Goal: Information Seeking & Learning: Learn about a topic

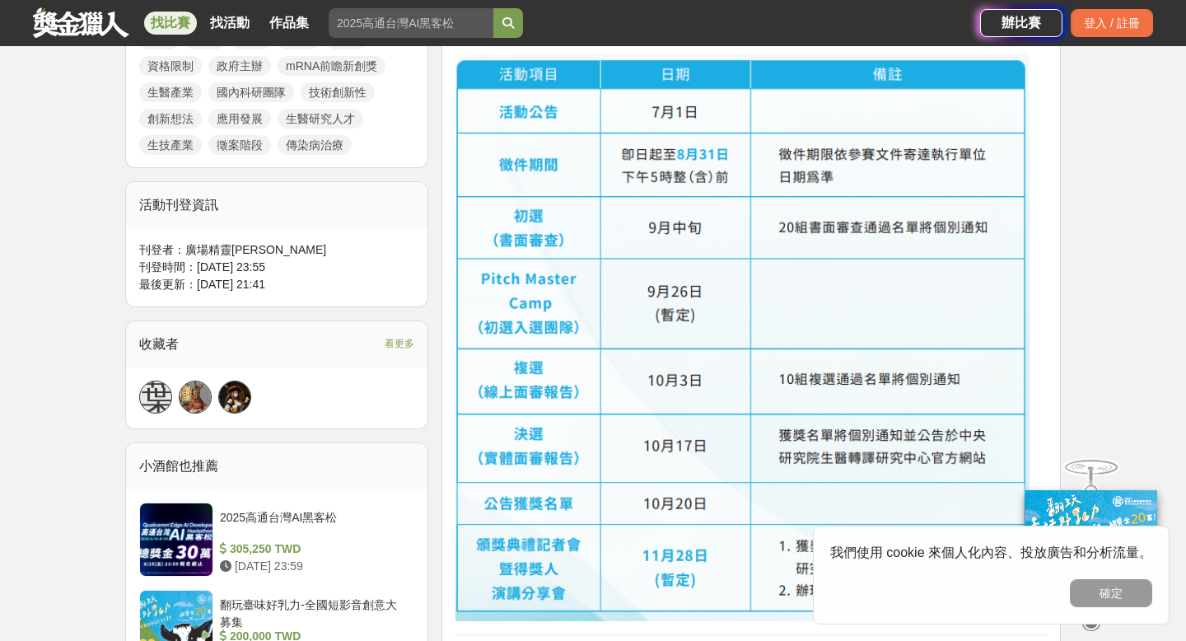
scroll to position [903, 0]
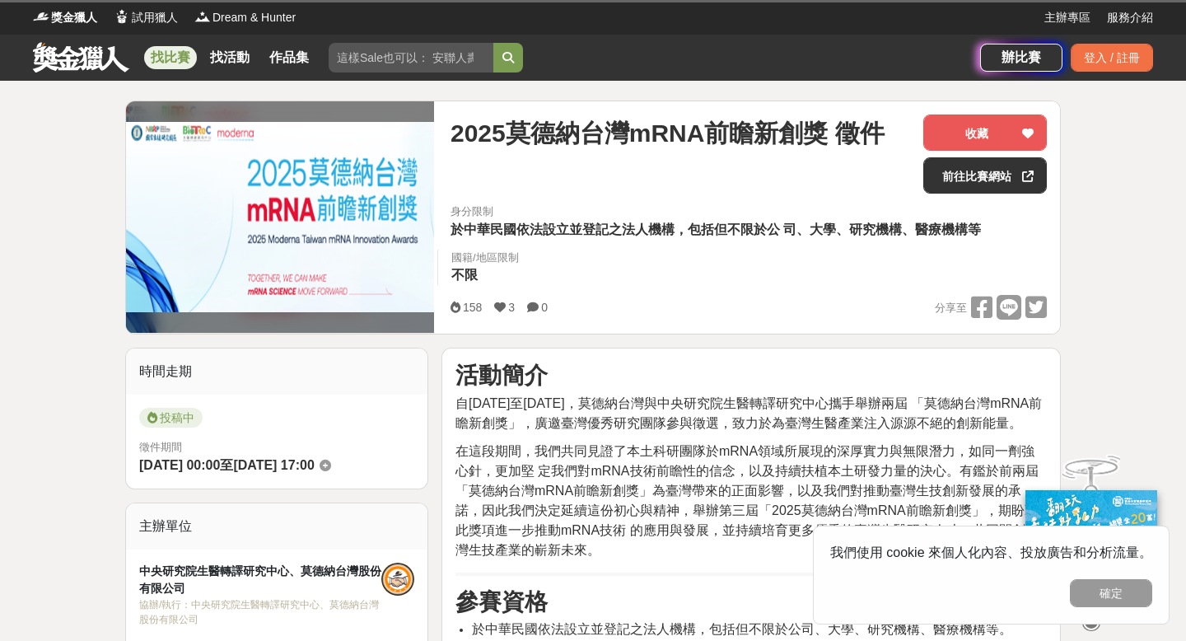
click at [175, 61] on link "找比賽" at bounding box center [170, 57] width 53 height 23
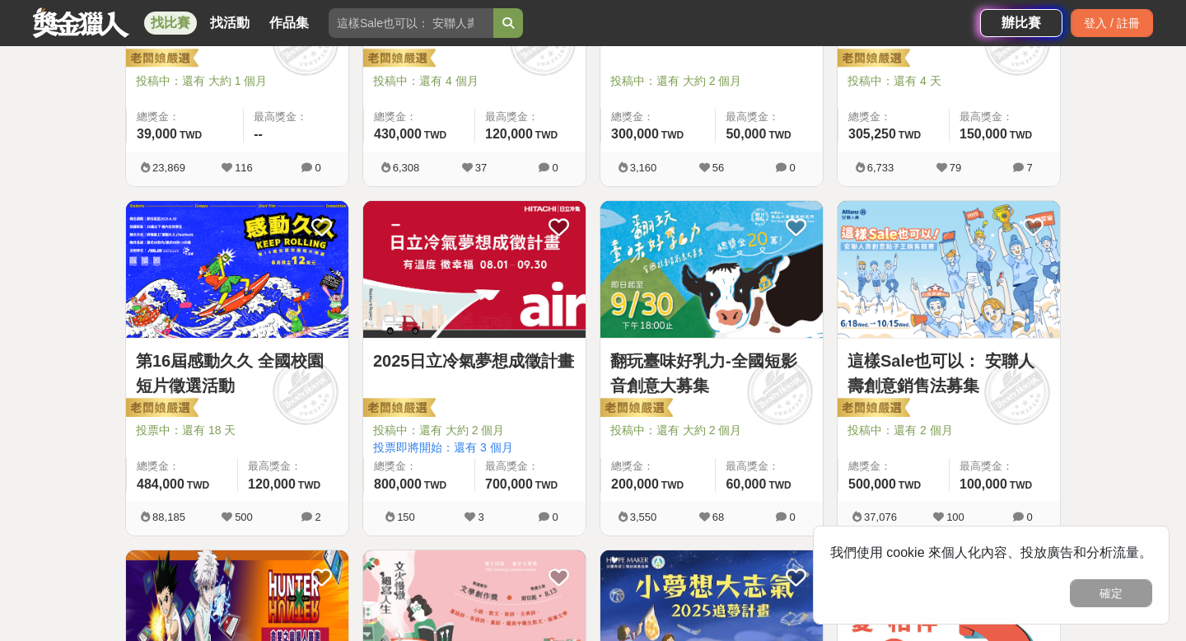
scroll to position [476, 0]
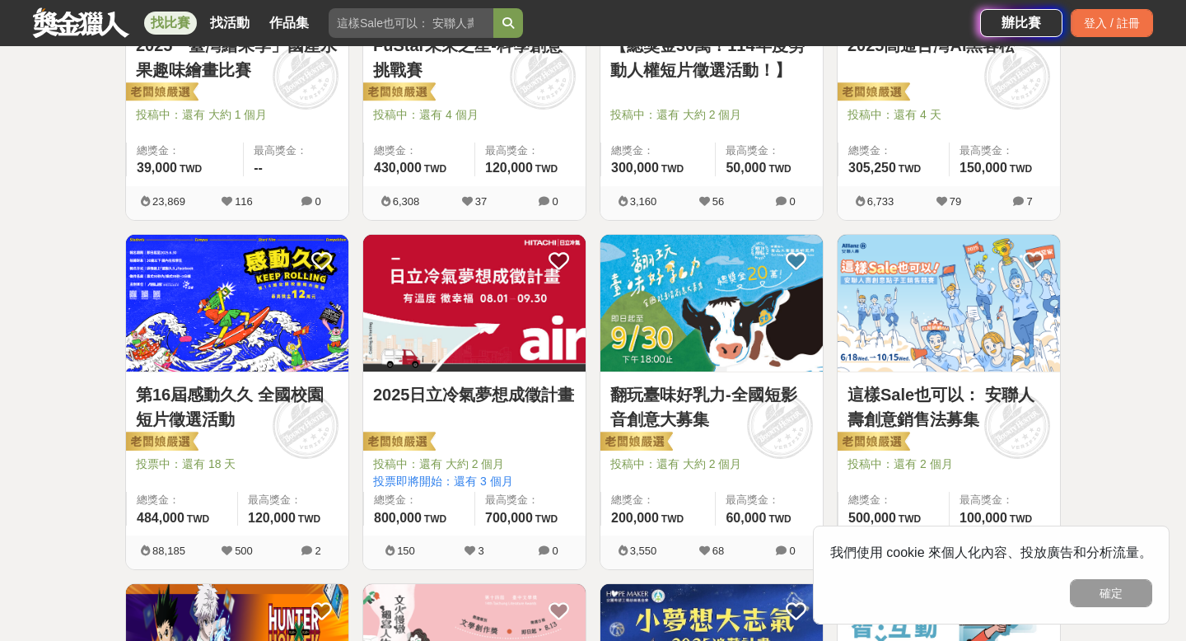
click at [366, 27] on input "search" at bounding box center [411, 23] width 165 height 30
type input "創業"
click at [493, 8] on button "submit" at bounding box center [508, 23] width 30 height 30
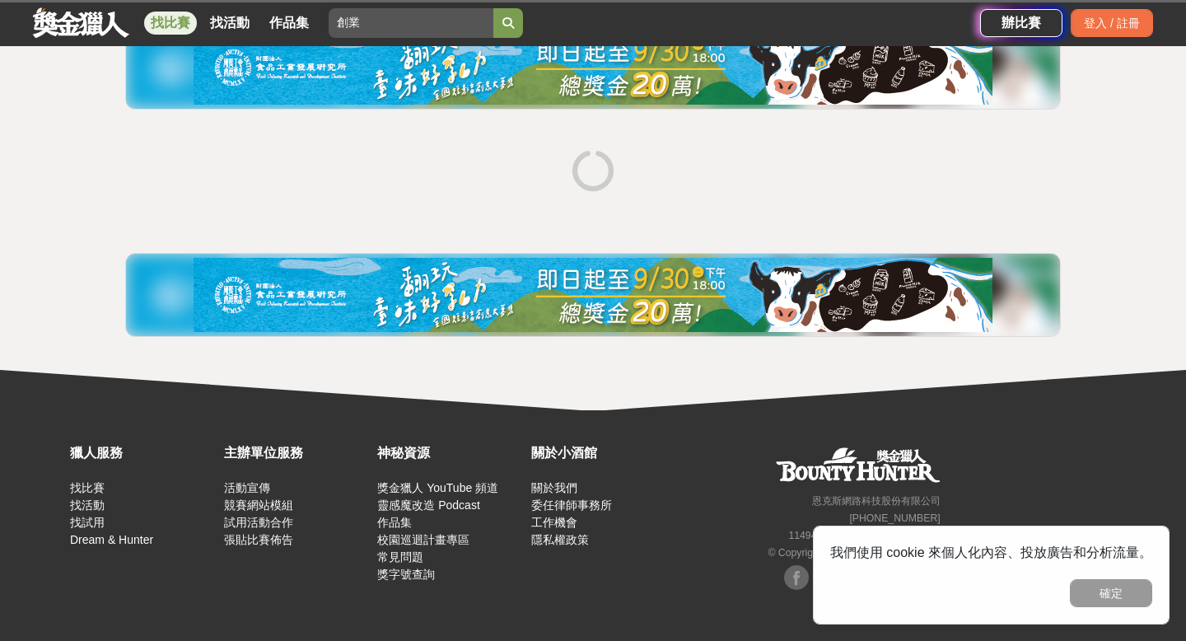
scroll to position [218, 0]
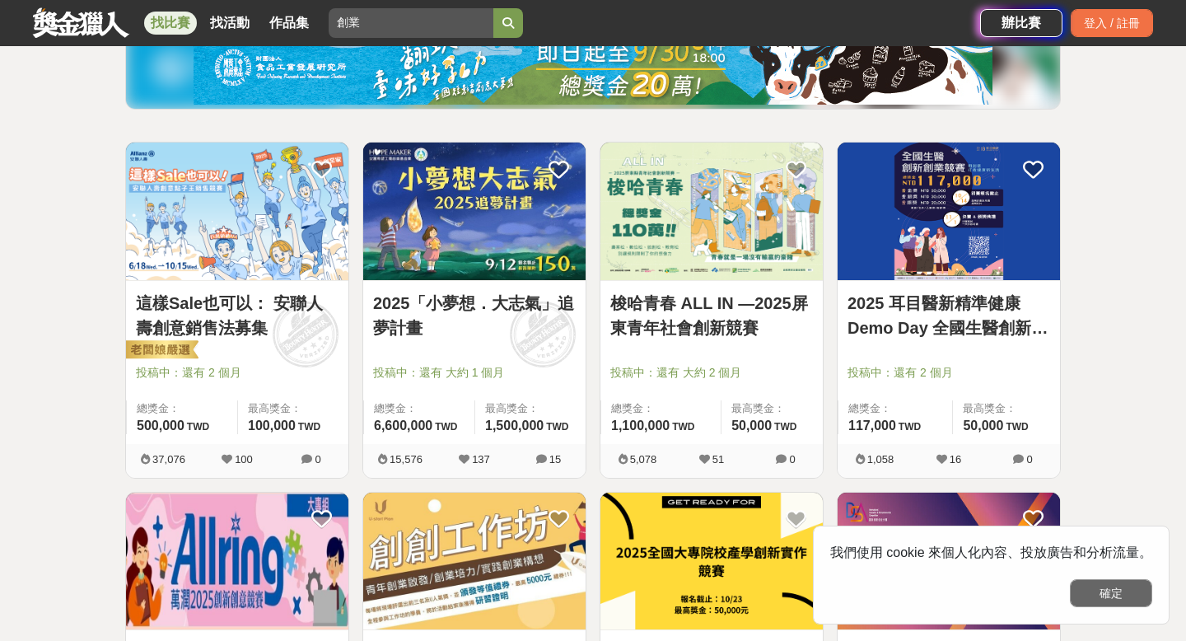
click at [1090, 595] on button "確定" at bounding box center [1111, 593] width 82 height 28
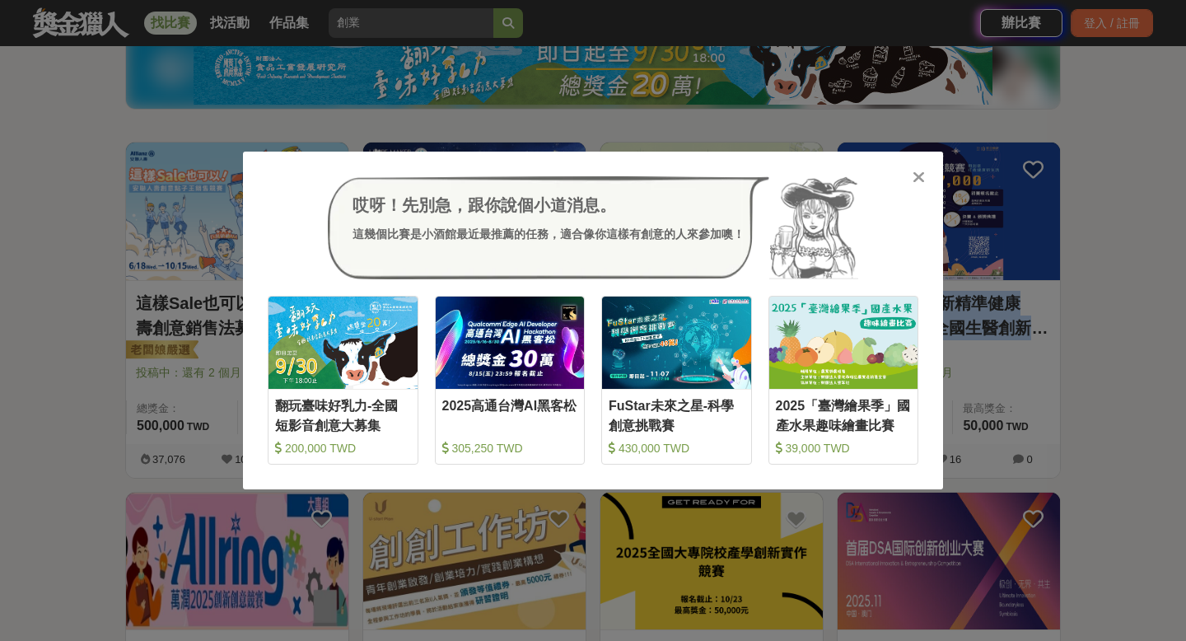
click at [920, 174] on icon at bounding box center [919, 177] width 12 height 16
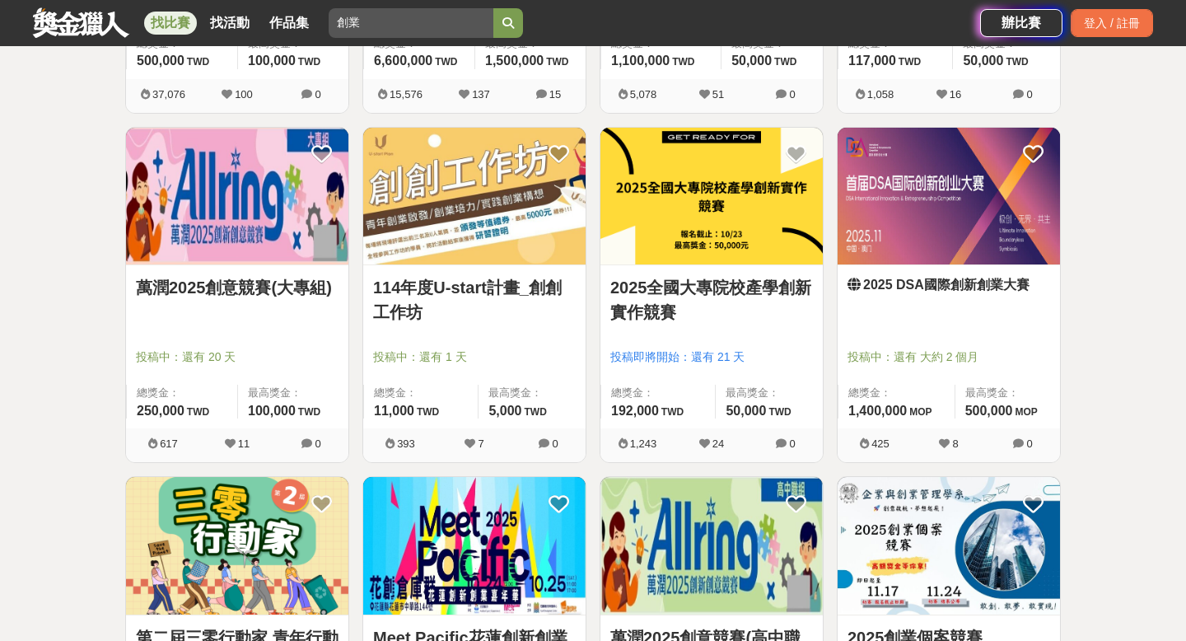
scroll to position [585, 0]
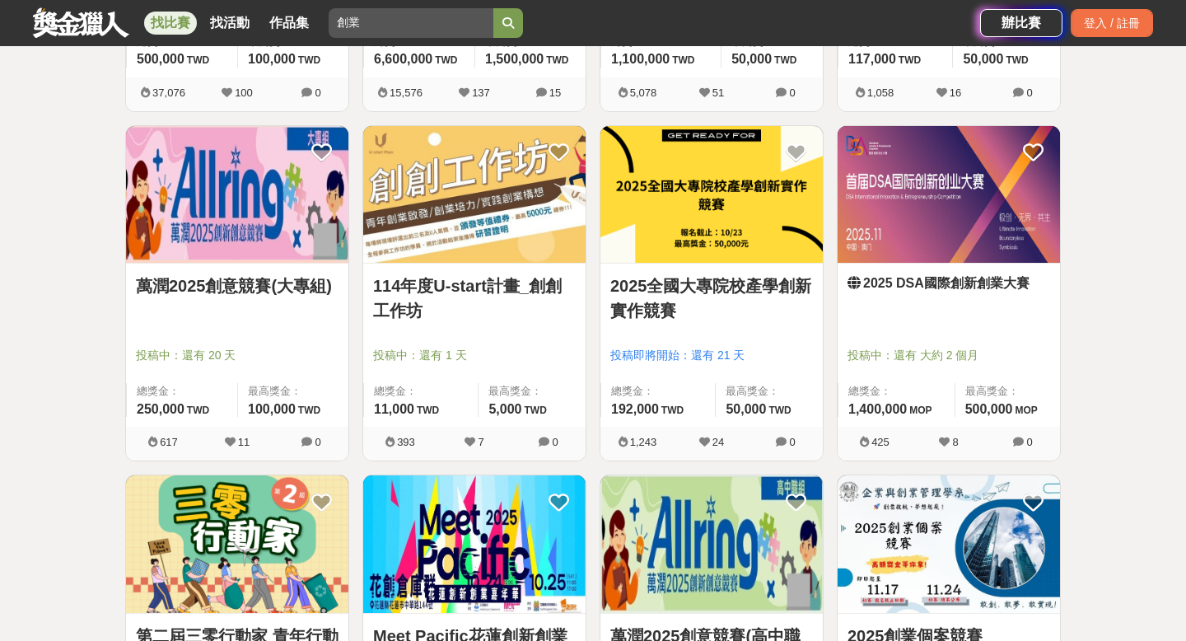
click at [440, 287] on link "114年度U-start計畫_創創工作坊" at bounding box center [474, 297] width 203 height 49
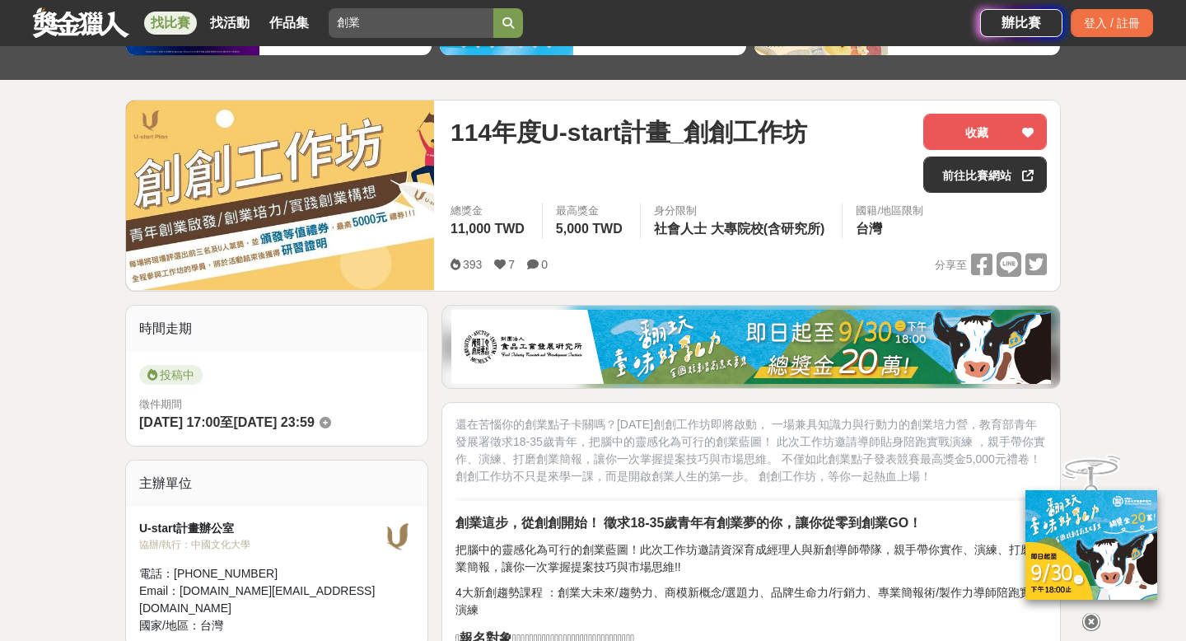
scroll to position [153, 0]
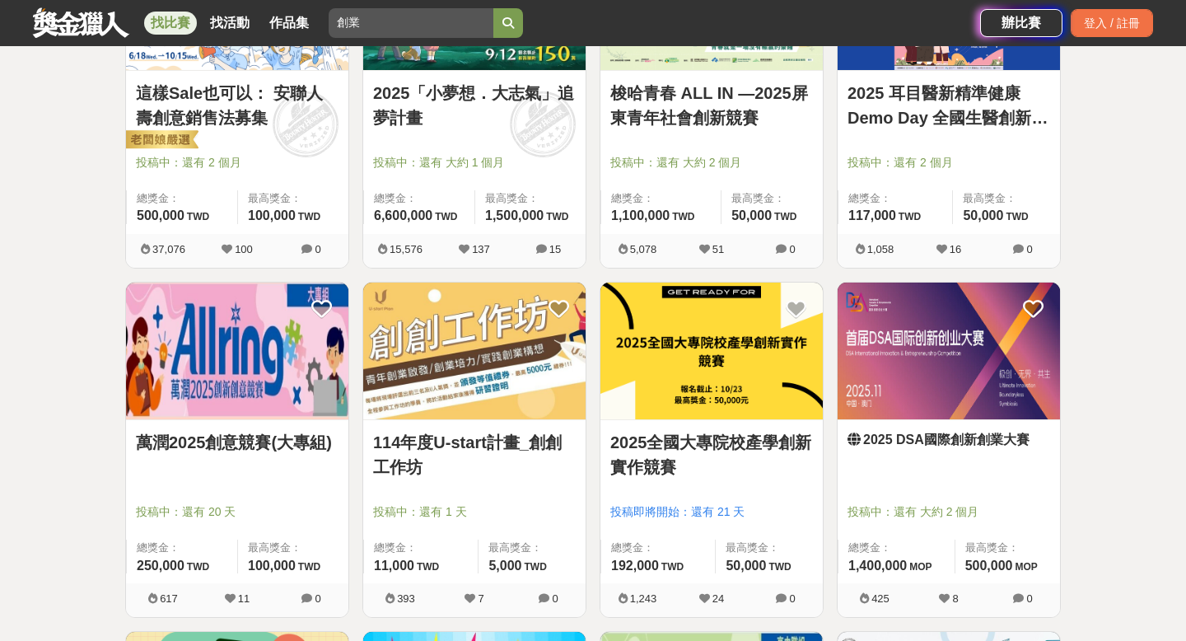
scroll to position [429, 0]
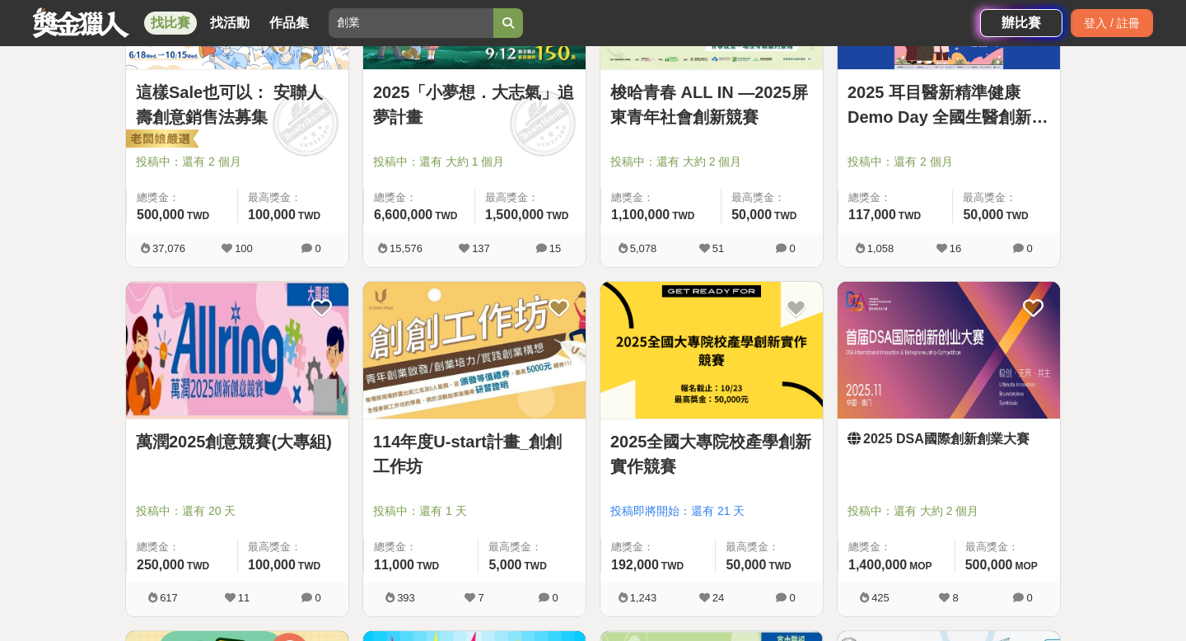
click at [633, 436] on link "2025全國大專院校產學創新實作競賽" at bounding box center [711, 453] width 203 height 49
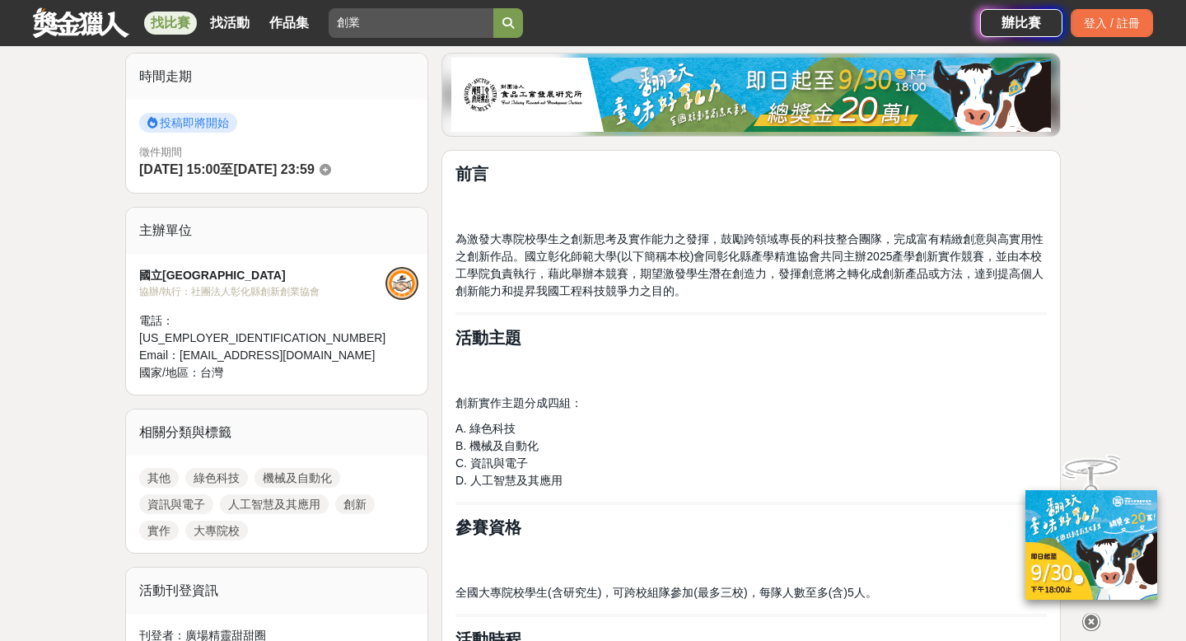
scroll to position [23, 0]
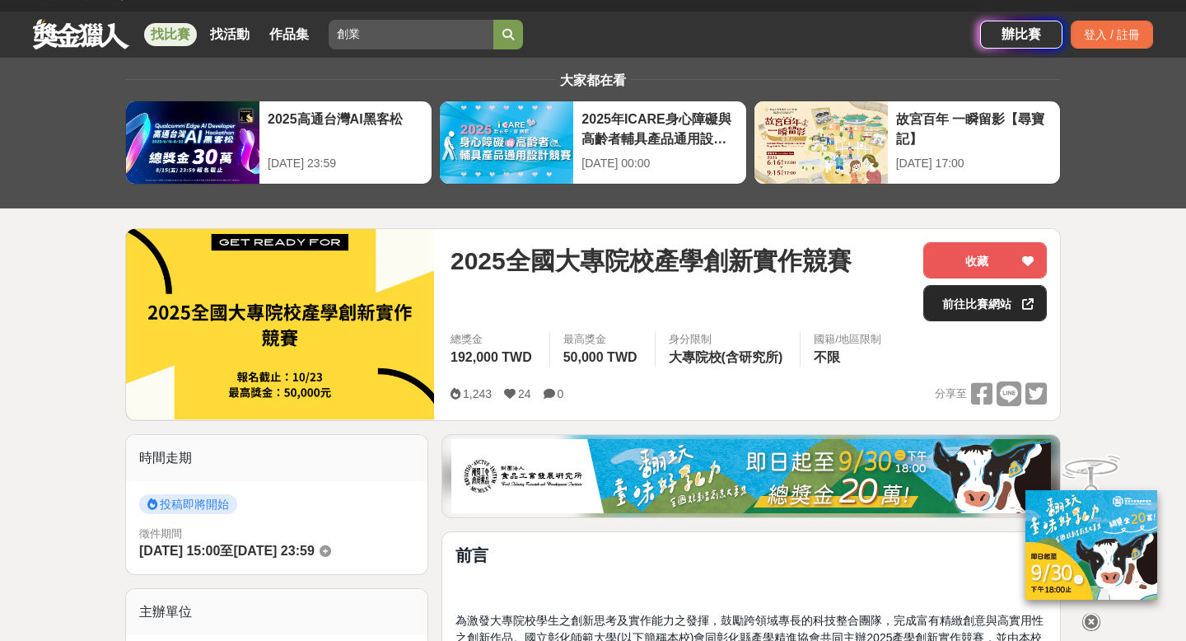
click at [987, 310] on link "前往比賽網站" at bounding box center [985, 303] width 124 height 36
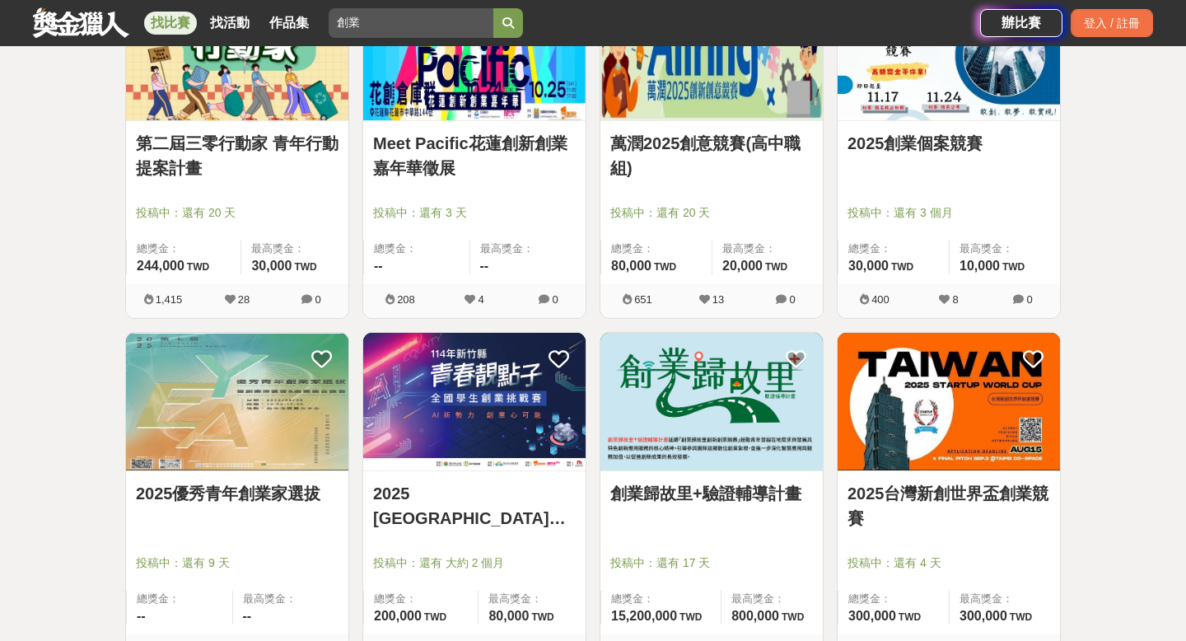
scroll to position [1079, 0]
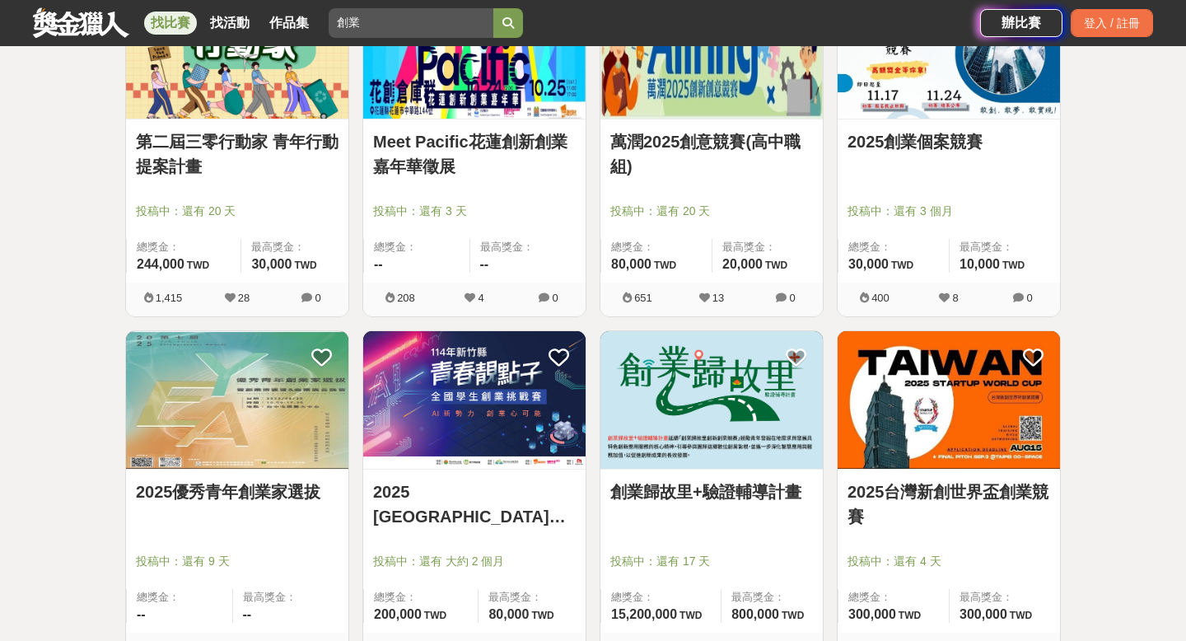
click at [954, 490] on link "2025台灣新創世界盃創業競賽" at bounding box center [948, 503] width 203 height 49
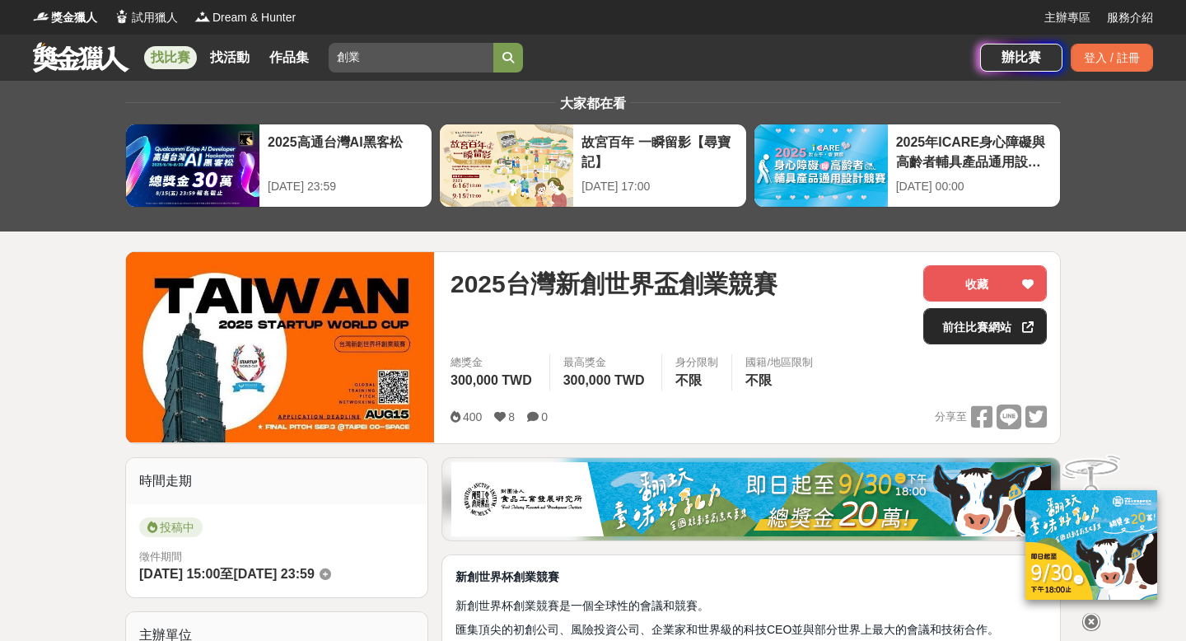
click at [962, 329] on link "前往比賽網站" at bounding box center [985, 326] width 124 height 36
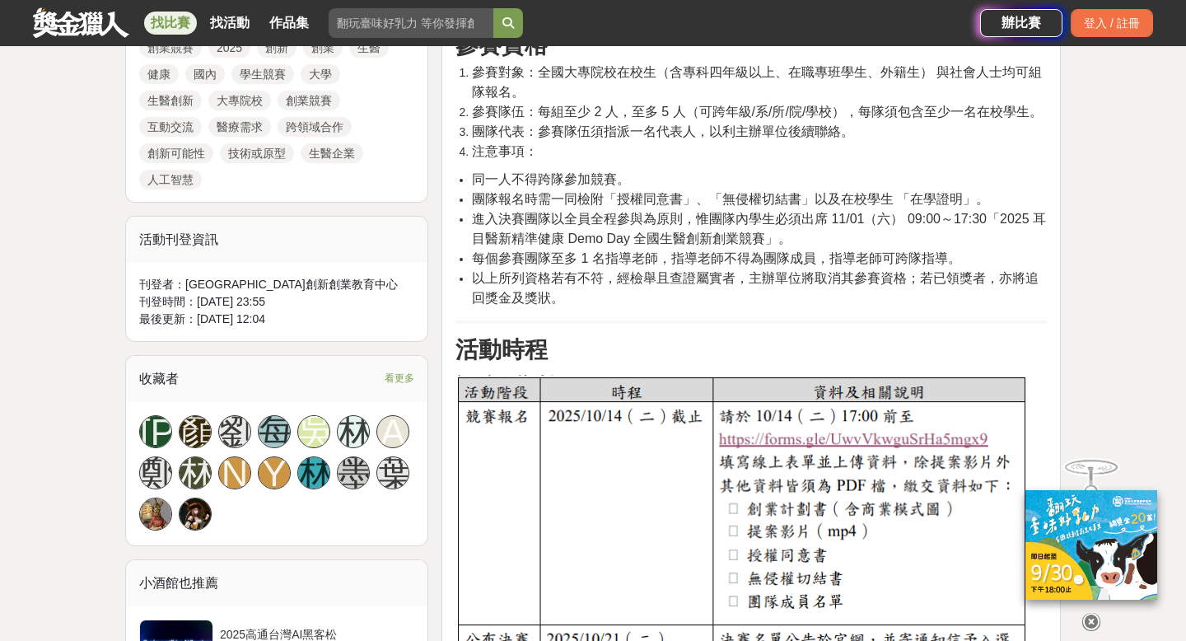
scroll to position [805, 0]
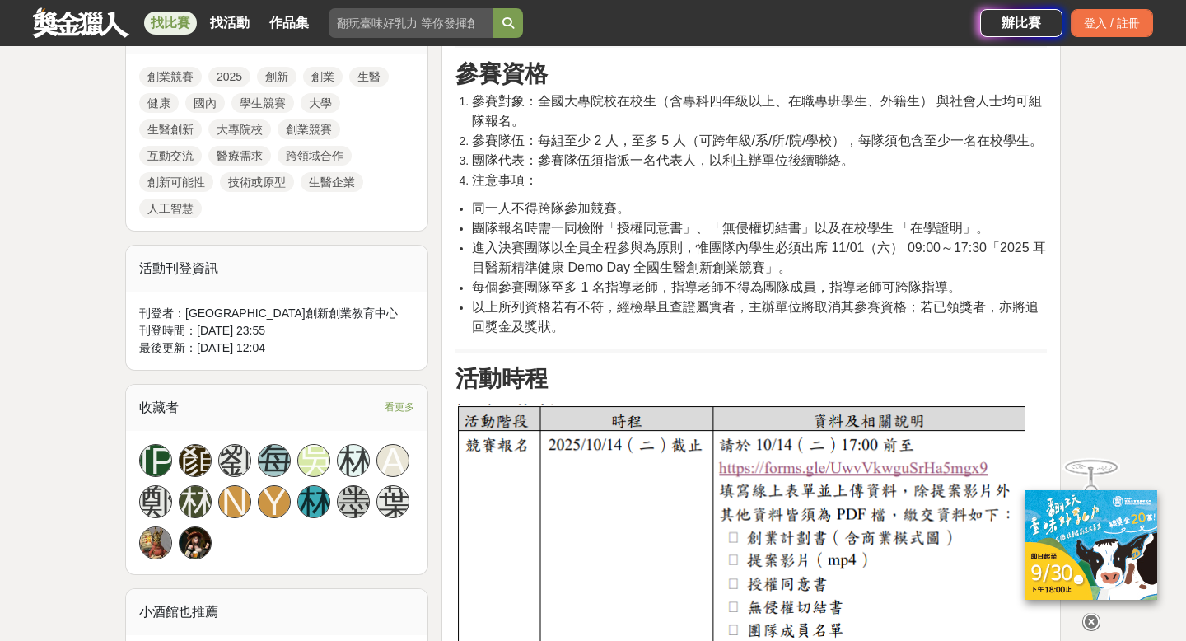
click at [801, 464] on img at bounding box center [742, 651] width 574 height 495
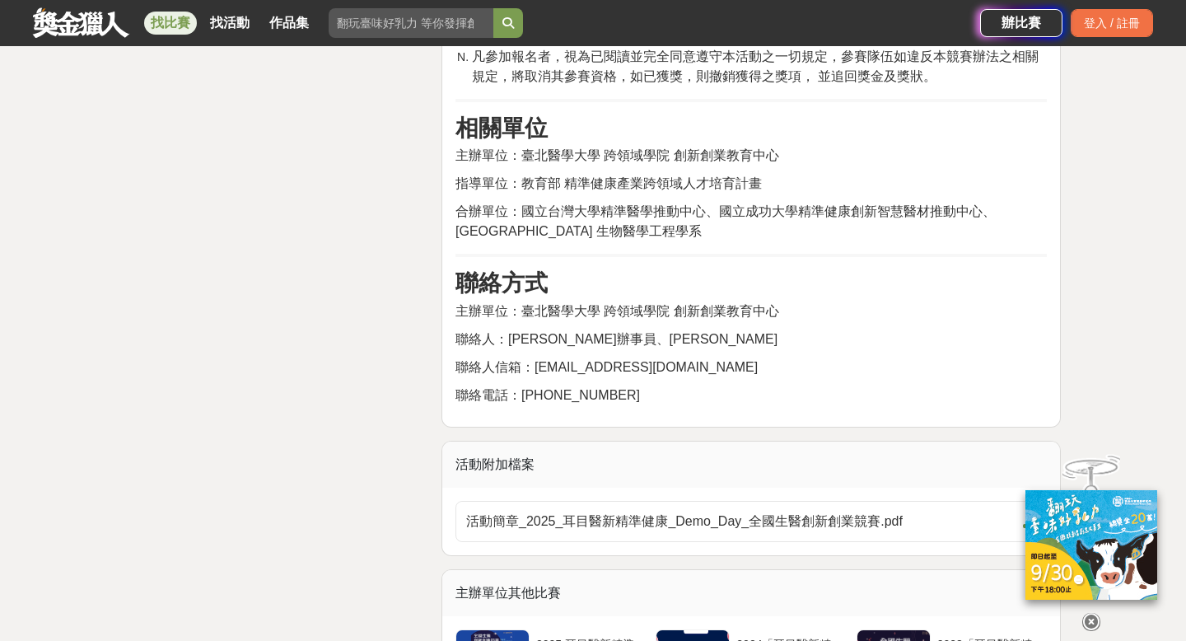
scroll to position [4573, 0]
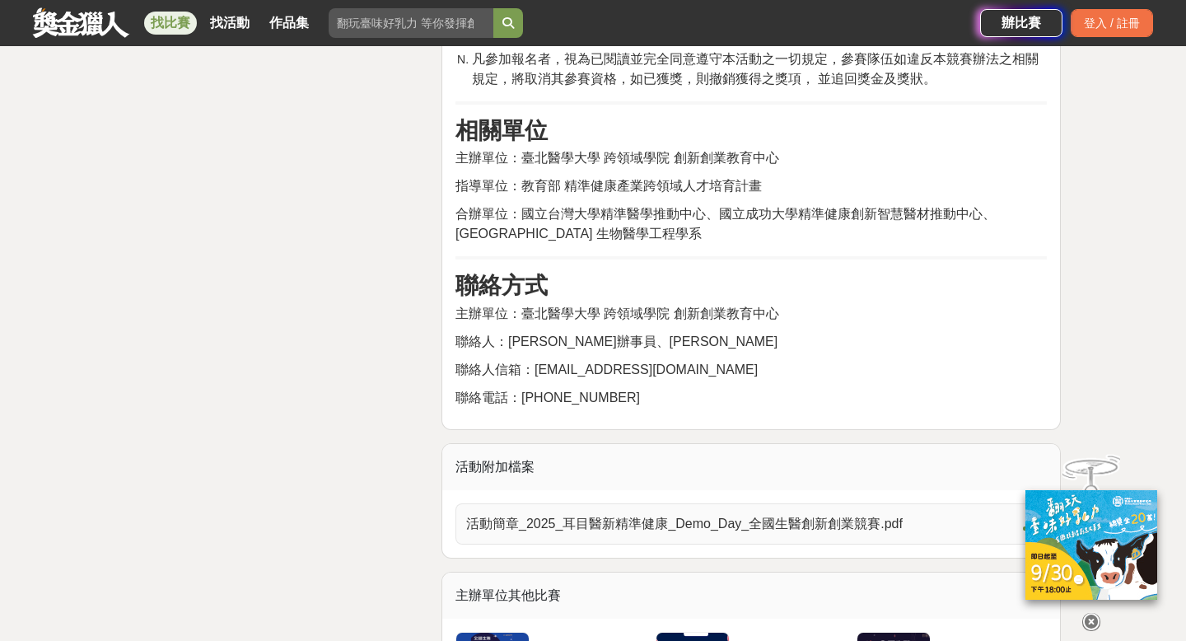
click at [772, 525] on span "活動簡章_2025_耳目醫新精準健康_Demo_Day_全國生醫創新創業競賽.pdf" at bounding box center [741, 524] width 550 height 20
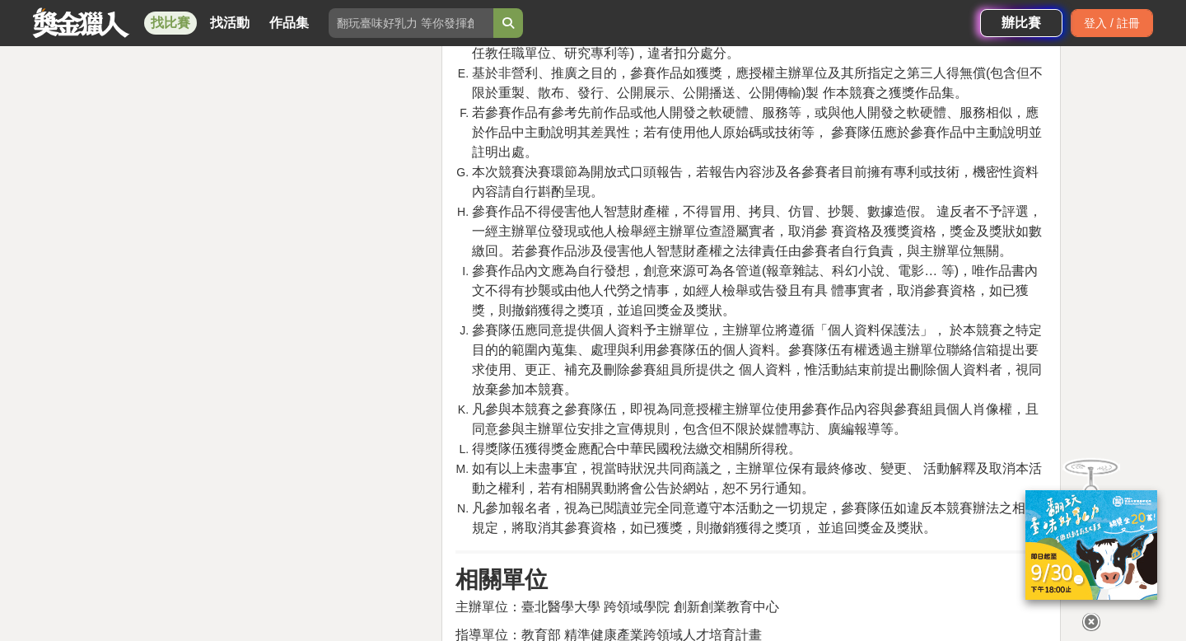
scroll to position [4123, 0]
click at [818, 341] on li "參賽隊伍應同意提供個人資料予主辦單位，主辦單位將遵循「個人資料保護法」， 於本競賽之特定目的的範圍內蒐集、處理與利用參賽隊伍的個人資料。參賽隊伍有權透過主辦單…" at bounding box center [759, 361] width 575 height 79
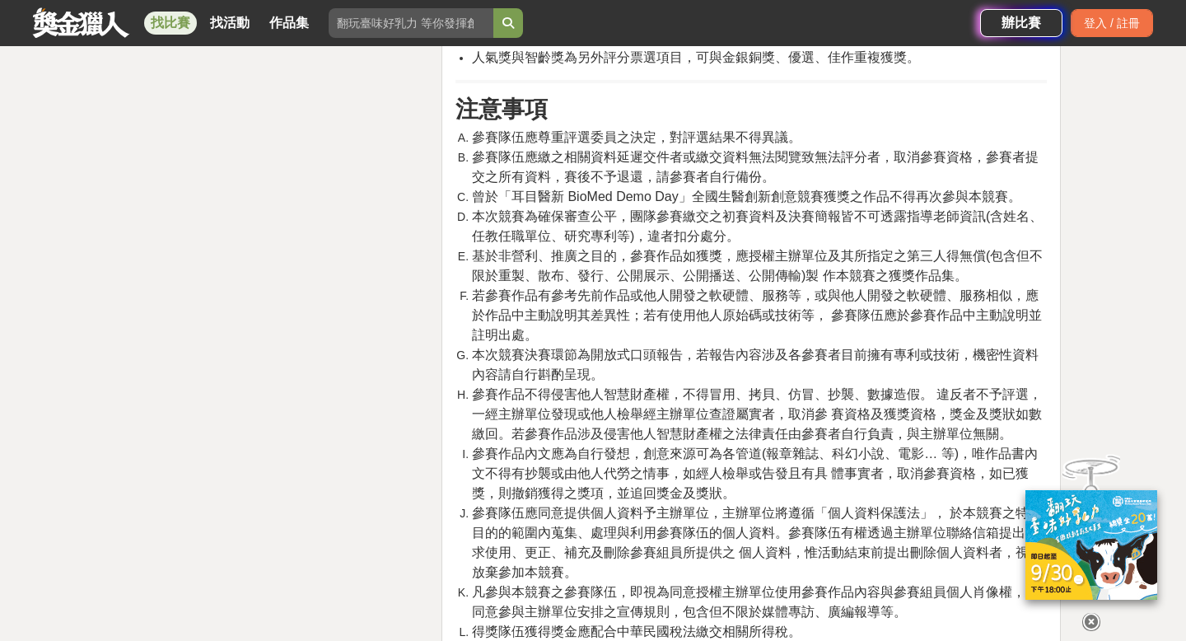
scroll to position [3938, 0]
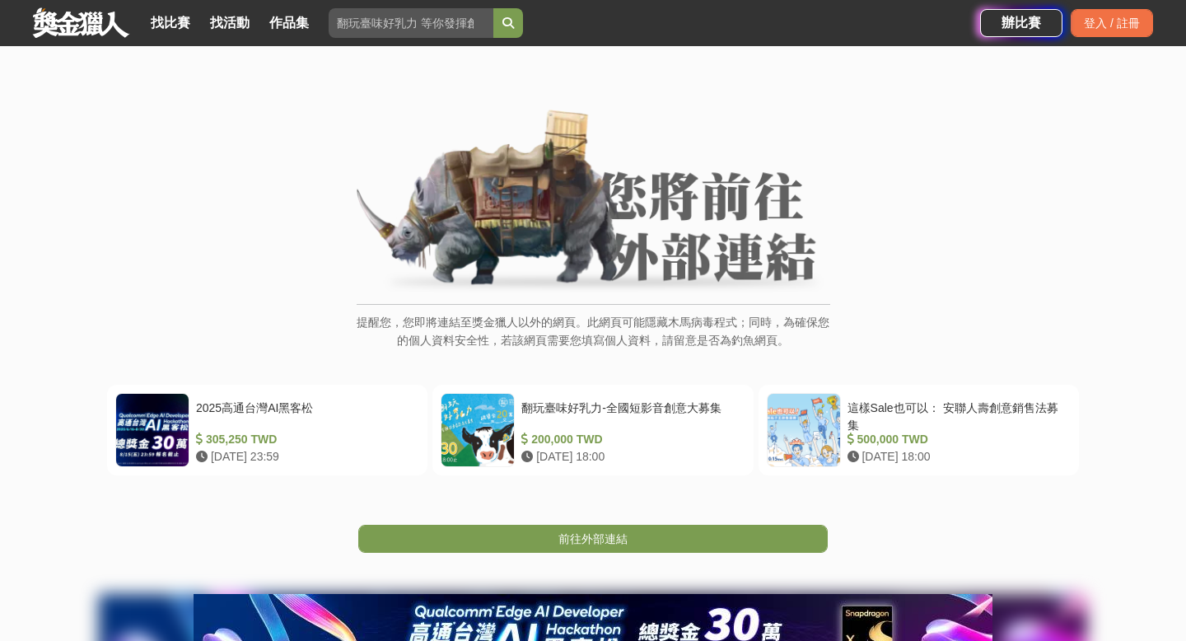
scroll to position [39, 0]
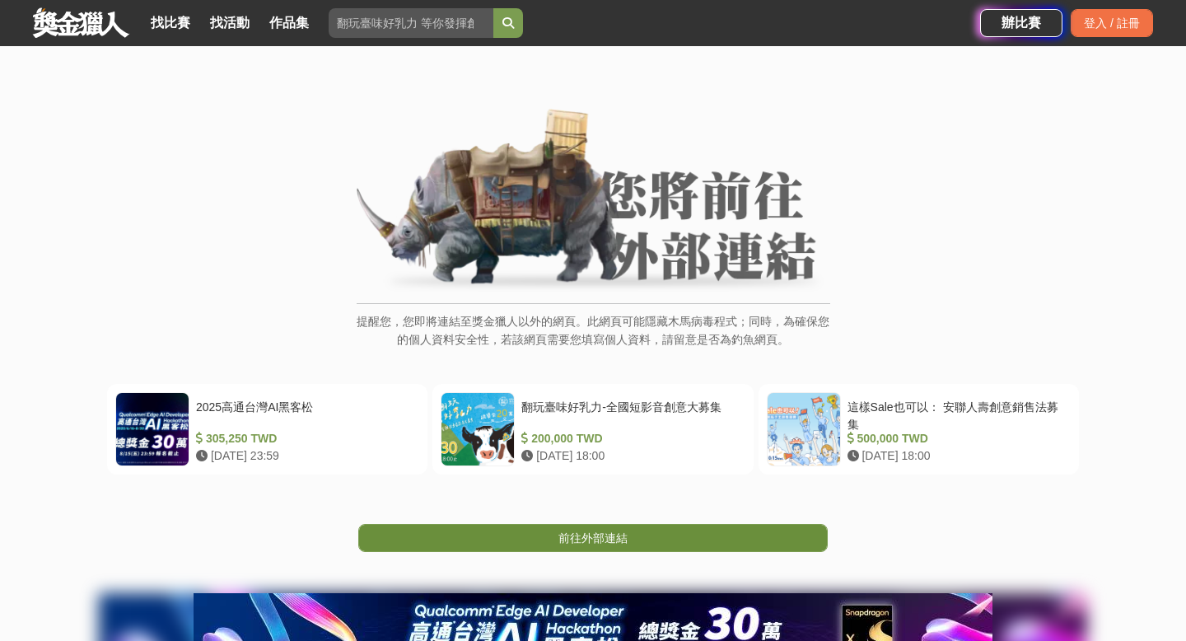
click at [574, 533] on span "前往外部連結" at bounding box center [592, 537] width 69 height 13
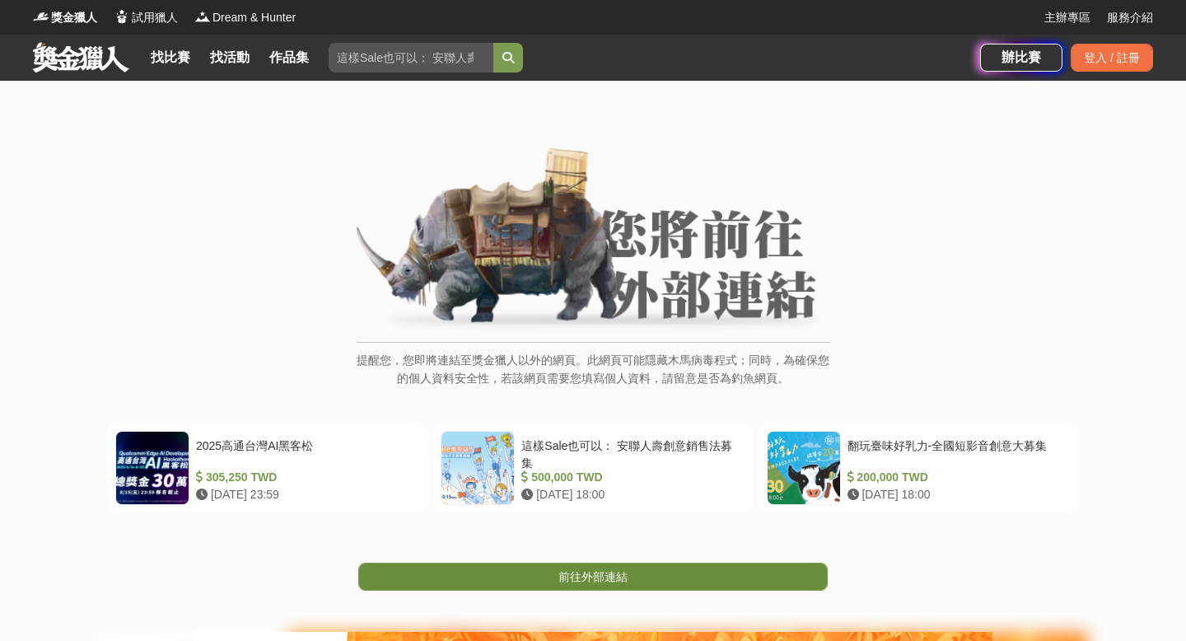
click at [535, 578] on link "前往外部連結" at bounding box center [592, 577] width 469 height 28
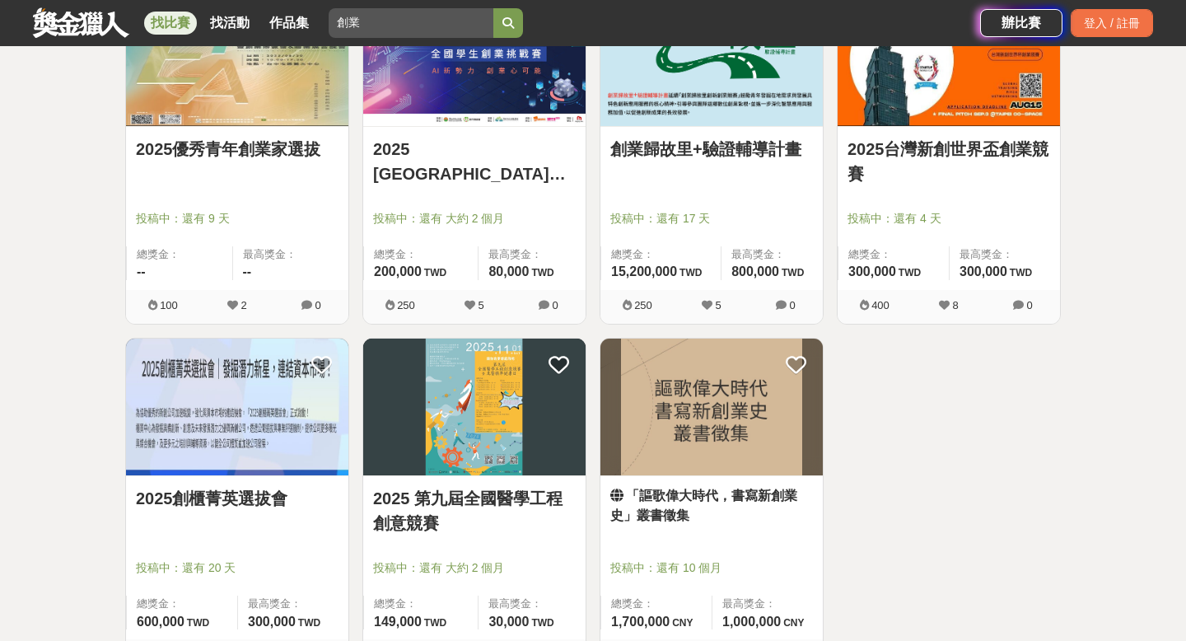
scroll to position [1431, 0]
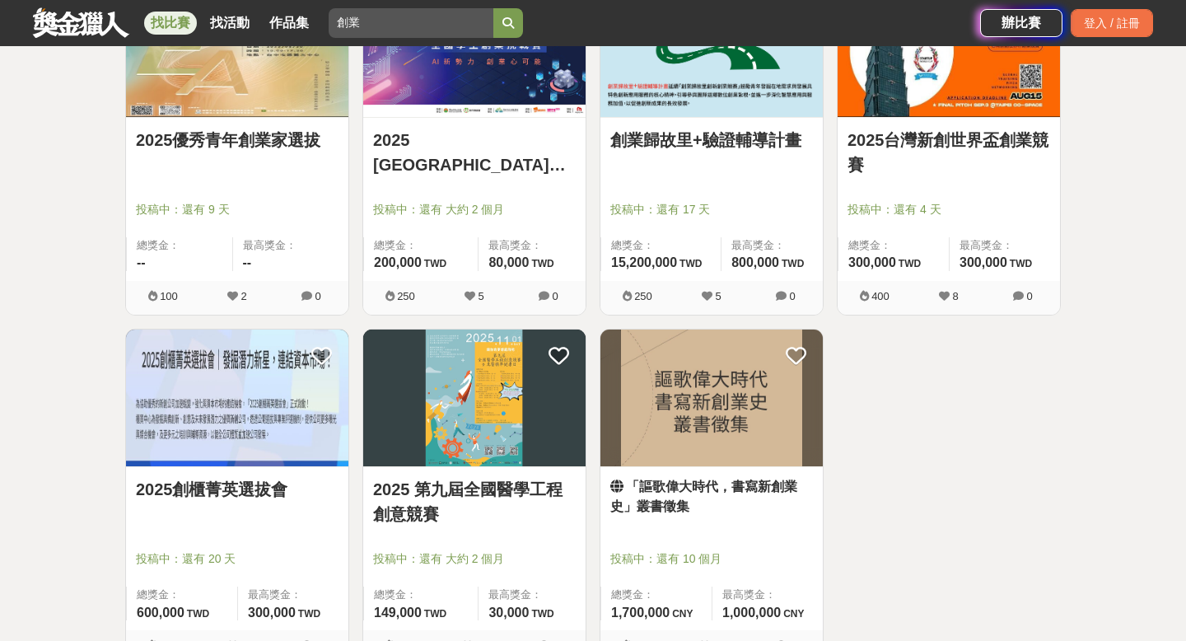
click at [459, 481] on link "2025 第九屆全國醫學工程創意競賽" at bounding box center [474, 501] width 203 height 49
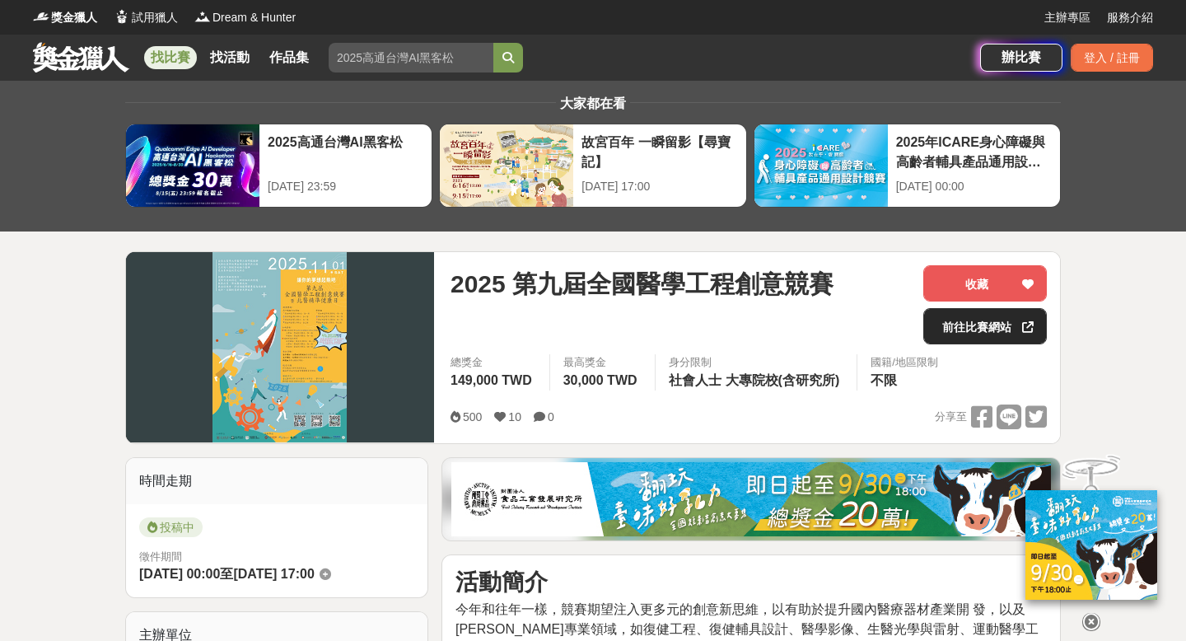
click at [1001, 322] on link "前往比賽網站" at bounding box center [985, 326] width 124 height 36
